Goal: Find specific page/section: Find specific page/section

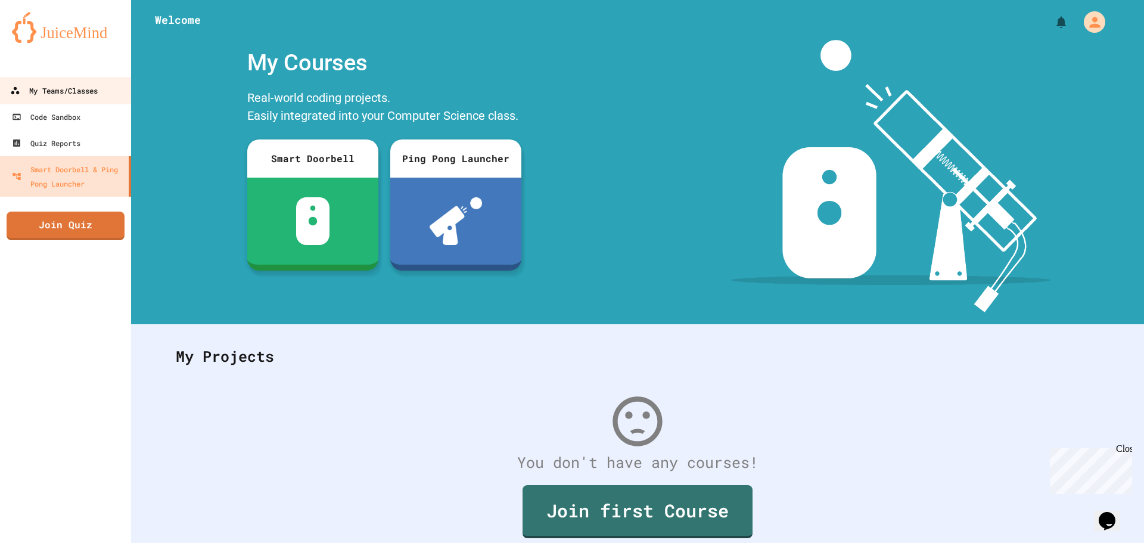
click at [50, 91] on div "My Teams/Classes" at bounding box center [54, 90] width 88 height 15
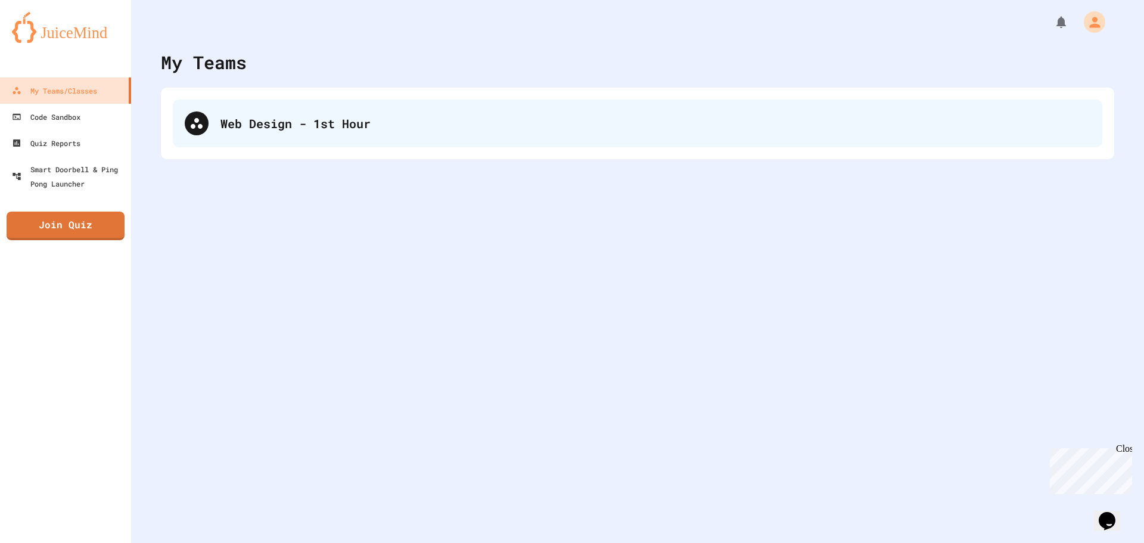
click at [279, 108] on div "Web Design - 1st Hour" at bounding box center [638, 124] width 930 height 48
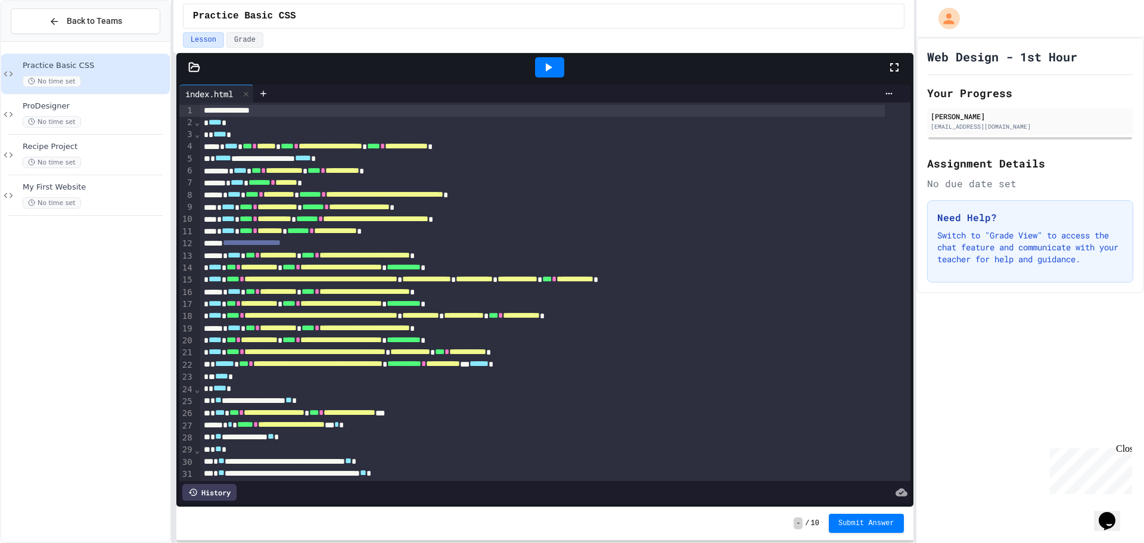
click at [557, 71] on div at bounding box center [549, 67] width 29 height 20
